Goal: Use online tool/utility: Utilize a website feature to perform a specific function

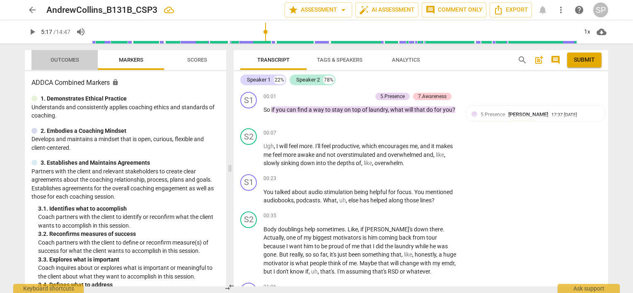
click at [54, 57] on span "Outcomes" at bounding box center [65, 60] width 29 height 6
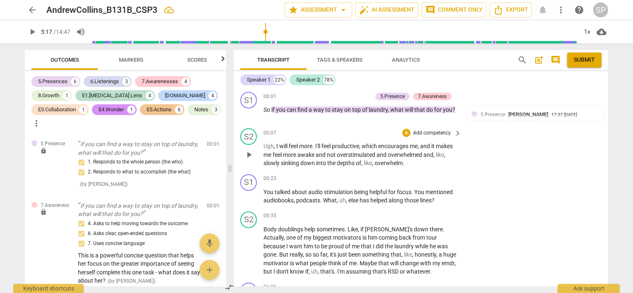
click at [247, 156] on span "play_arrow" at bounding box center [249, 155] width 10 height 10
click at [247, 113] on span "pause" at bounding box center [249, 114] width 10 height 10
click at [249, 111] on span "play_arrow" at bounding box center [249, 114] width 10 height 10
click at [249, 111] on span "pause" at bounding box center [249, 114] width 10 height 10
type input "9"
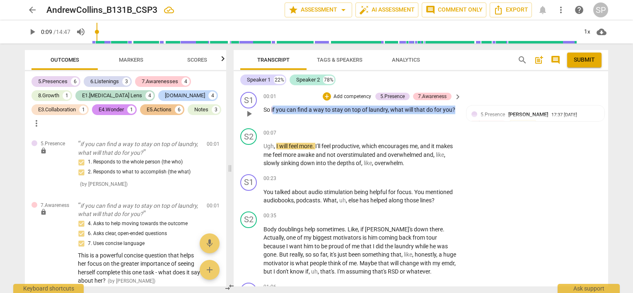
drag, startPoint x: 272, startPoint y: 107, endPoint x: 422, endPoint y: 113, distance: 149.7
click at [466, 110] on div "S1 play_arrow pause 00:01 + Add competency 5.Presence 7.Awareness keyboard_arro…" at bounding box center [421, 107] width 375 height 36
click at [326, 94] on div "+" at bounding box center [327, 96] width 8 height 8
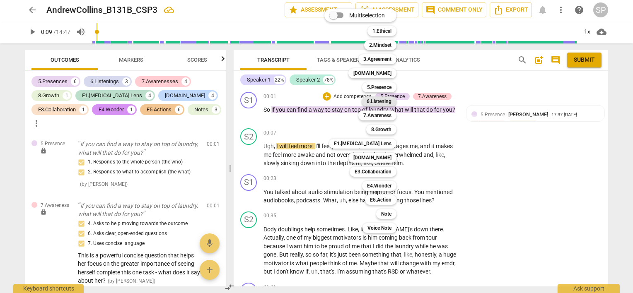
click at [373, 99] on b "6.Listening" at bounding box center [379, 102] width 25 height 10
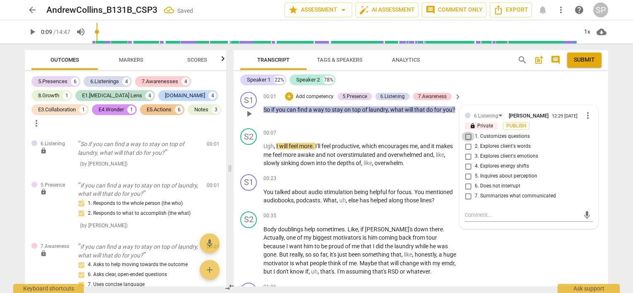
click at [467, 138] on input "1. Customizes questions" at bounding box center [468, 137] width 13 height 10
checkbox input "true"
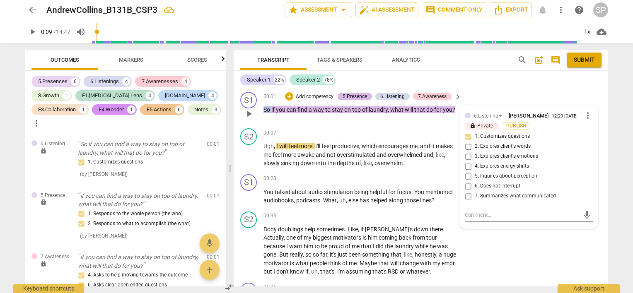
click at [351, 97] on div "5.Presence" at bounding box center [355, 96] width 24 height 7
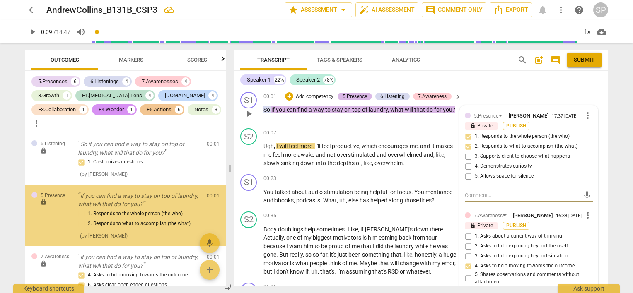
scroll to position [6, 0]
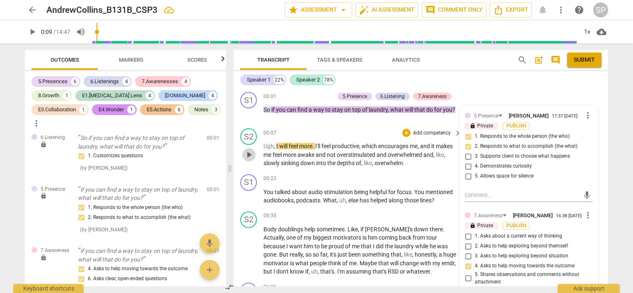
click at [250, 155] on span "play_arrow" at bounding box center [249, 155] width 10 height 10
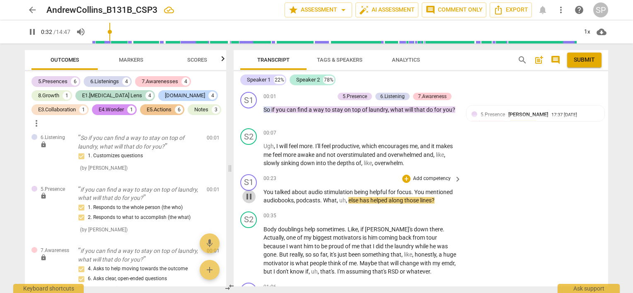
click at [248, 194] on span "pause" at bounding box center [249, 197] width 10 height 10
type input "32"
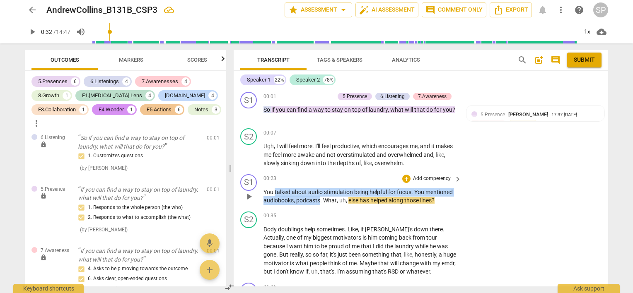
drag, startPoint x: 274, startPoint y: 191, endPoint x: 319, endPoint y: 204, distance: 46.9
click at [319, 204] on p "You talked about audio stimulation being helpful for focus . You mentioned audi…" at bounding box center [360, 196] width 194 height 17
click at [404, 179] on div "+" at bounding box center [406, 179] width 8 height 8
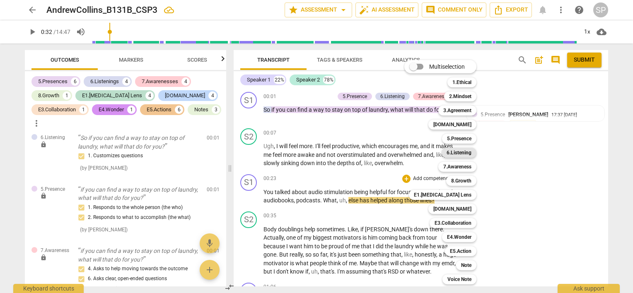
click at [458, 153] on b "6.Listening" at bounding box center [459, 153] width 25 height 10
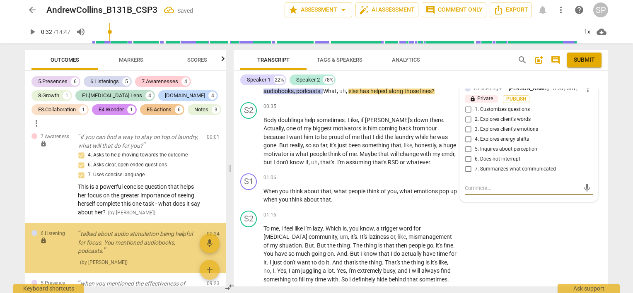
scroll to position [159, 0]
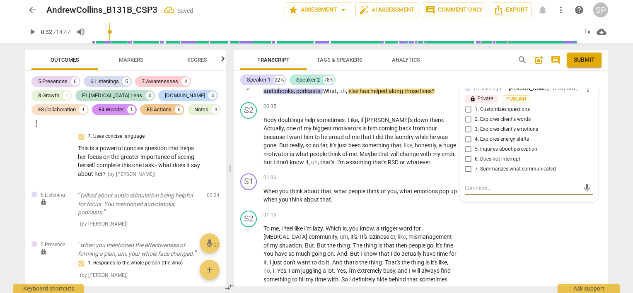
click at [464, 119] on input "2. Explores client's words" at bounding box center [468, 120] width 13 height 10
checkbox input "true"
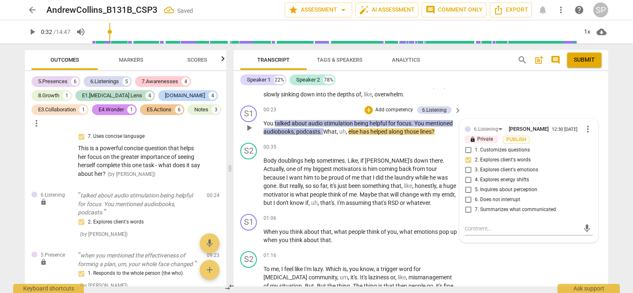
scroll to position [27, 0]
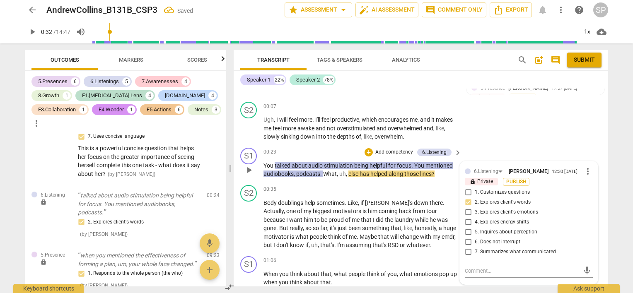
click at [466, 249] on input "7. Summarizes what communicated" at bounding box center [468, 252] width 13 height 10
checkbox input "true"
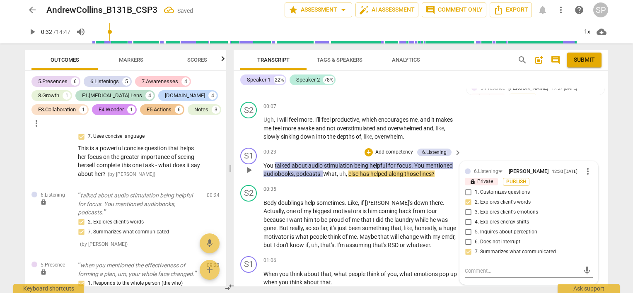
click at [583, 169] on span "more_vert" at bounding box center [588, 172] width 10 height 10
click at [590, 186] on li "Delete" at bounding box center [594, 187] width 29 height 16
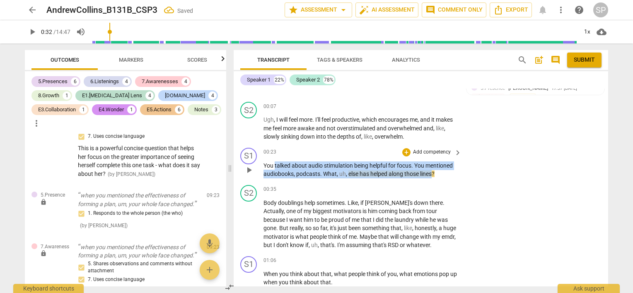
drag, startPoint x: 274, startPoint y: 164, endPoint x: 434, endPoint y: 175, distance: 160.3
click at [434, 175] on p "You talked about audio stimulation being helpful for focus . You mentioned audi…" at bounding box center [360, 170] width 194 height 17
click at [406, 152] on div "+" at bounding box center [406, 152] width 8 height 8
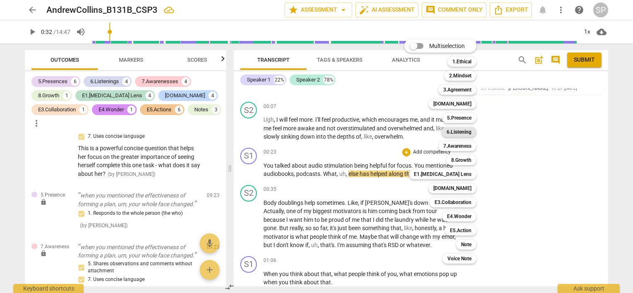
click at [456, 133] on b "6.Listening" at bounding box center [459, 132] width 25 height 10
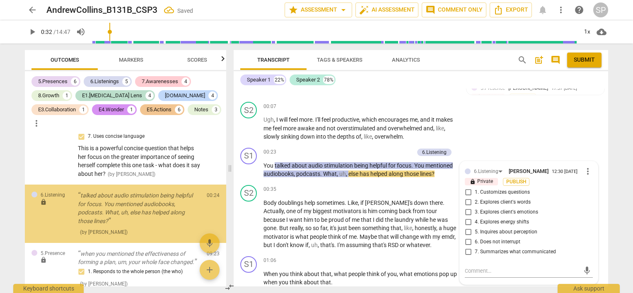
scroll to position [163, 0]
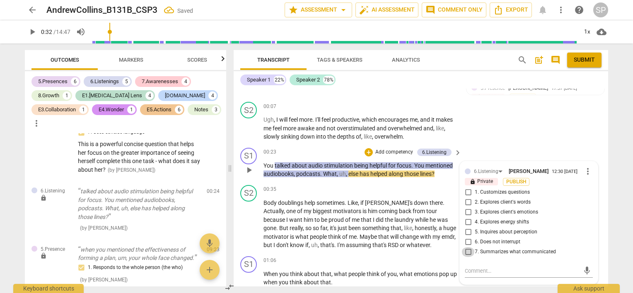
click at [467, 253] on input "7. Summarizes what communicated" at bounding box center [468, 252] width 13 height 10
checkbox input "true"
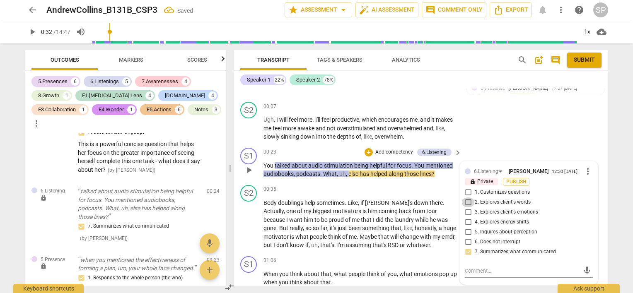
click at [465, 201] on input "2. Explores client's words" at bounding box center [468, 203] width 13 height 10
checkbox input "true"
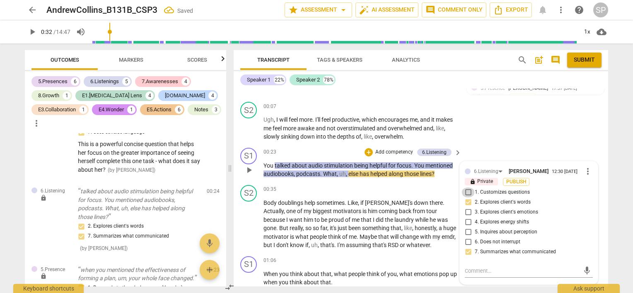
click at [464, 191] on input "1. Customizes questions" at bounding box center [468, 193] width 13 height 10
checkbox input "true"
click at [321, 152] on div "00:23 + Add competency 6.Listening keyboard_arrow_right" at bounding box center [362, 152] width 199 height 9
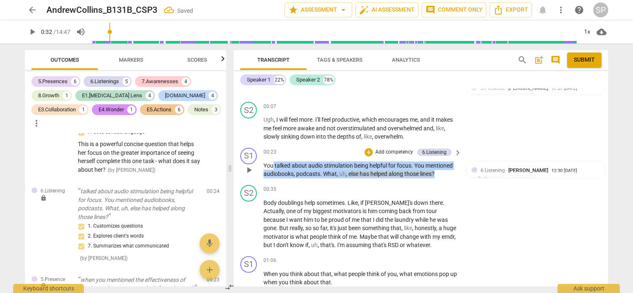
drag, startPoint x: 273, startPoint y: 162, endPoint x: 436, endPoint y: 174, distance: 162.9
click at [436, 174] on p "You talked about audio stimulation being helpful for focus . You mentioned audi…" at bounding box center [360, 170] width 194 height 17
click at [368, 150] on div "+" at bounding box center [369, 152] width 8 height 8
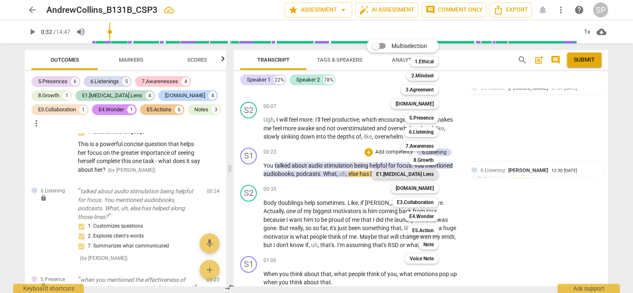
click at [428, 174] on b "E1.[MEDICAL_DATA] Lens" at bounding box center [405, 174] width 58 height 10
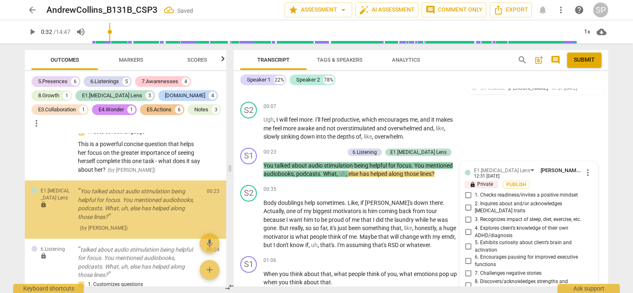
scroll to position [166, 0]
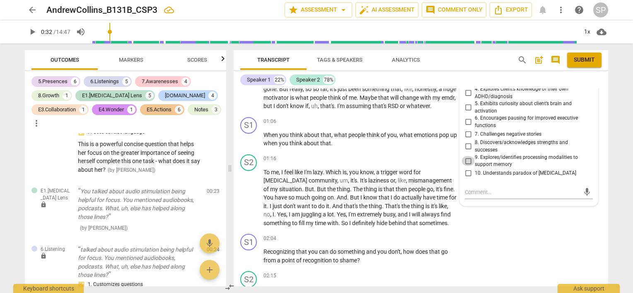
click at [466, 157] on input "9. Explores/identifies processing modalities to support memory" at bounding box center [468, 161] width 13 height 10
checkbox input "true"
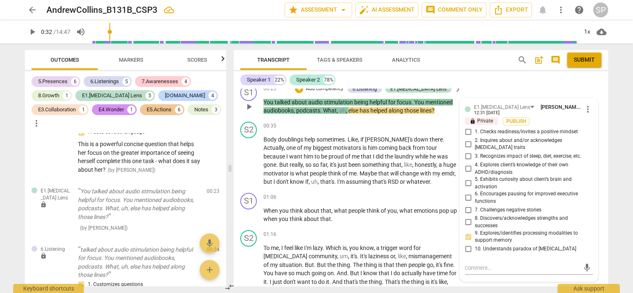
scroll to position [83, 0]
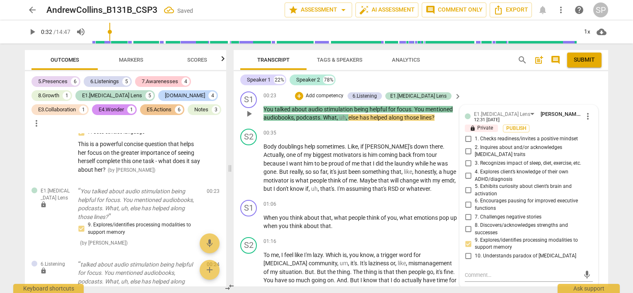
click at [466, 186] on input "5. Exhibits curiosity about client’s brain and activation" at bounding box center [468, 191] width 13 height 10
checkbox input "true"
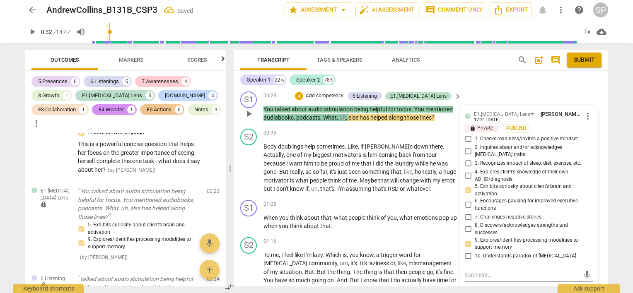
click at [467, 239] on input "9. Explores/identifies processing modalities to support memory" at bounding box center [468, 244] width 13 height 10
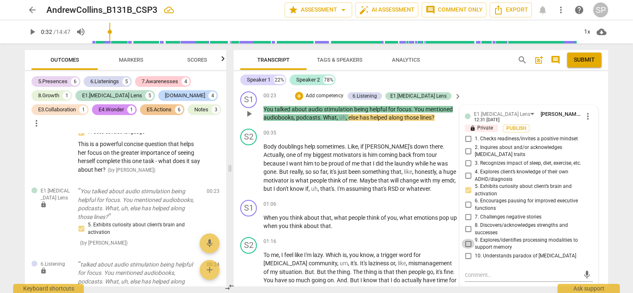
click at [468, 239] on input "9. Explores/identifies processing modalities to support memory" at bounding box center [468, 244] width 13 height 10
checkbox input "true"
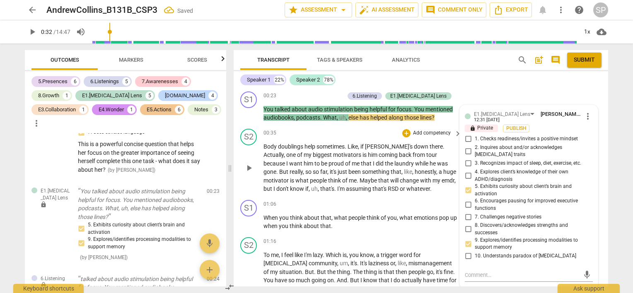
click at [320, 129] on div "00:35 + Add competency keyboard_arrow_right" at bounding box center [362, 133] width 199 height 9
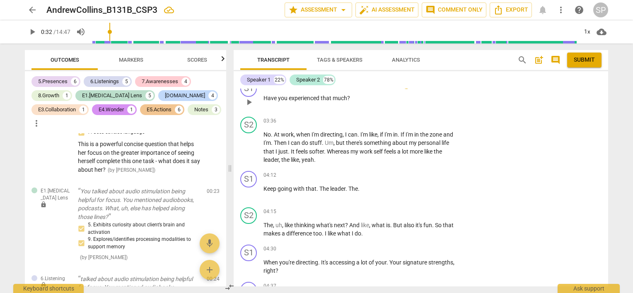
scroll to position [580, 0]
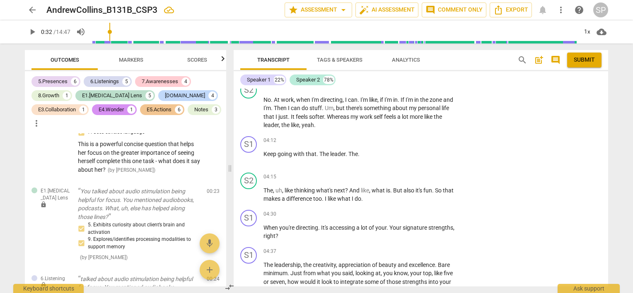
type input "32"
